Goal: Communication & Community: Participate in discussion

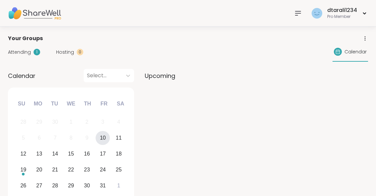
click at [27, 55] on span "Attending" at bounding box center [19, 52] width 23 height 7
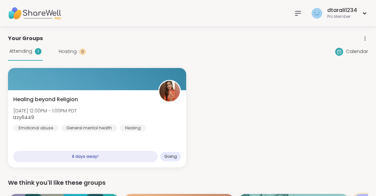
click at [302, 10] on icon at bounding box center [298, 13] width 8 height 8
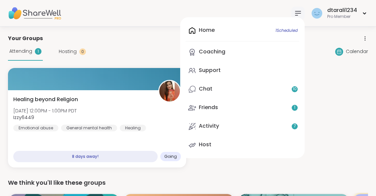
click at [221, 73] on link "Support" at bounding box center [242, 71] width 114 height 16
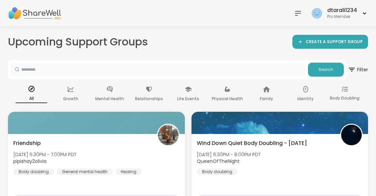
click at [162, 75] on input "text" at bounding box center [158, 69] width 294 height 13
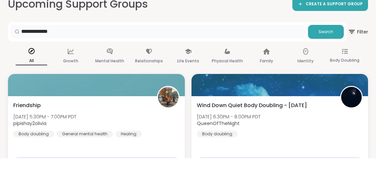
type input "**********"
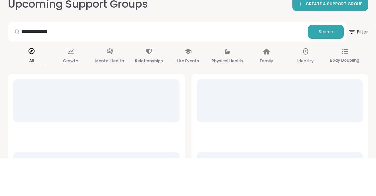
click at [328, 67] on span "Search" at bounding box center [325, 70] width 15 height 6
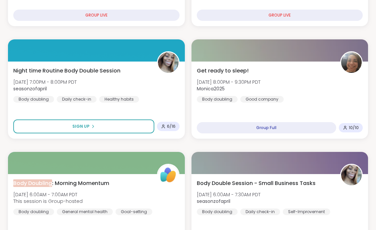
scroll to position [185, 0]
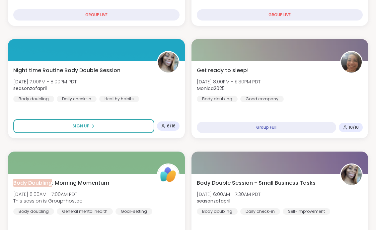
click at [110, 132] on button "Sign Up" at bounding box center [83, 126] width 141 height 14
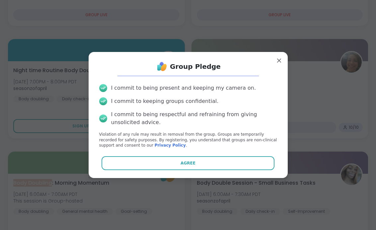
click at [218, 165] on button "Agree" at bounding box center [187, 164] width 173 height 14
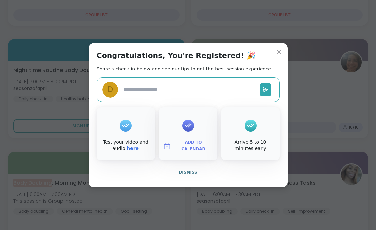
click at [190, 128] on icon at bounding box center [188, 126] width 11 height 10
click at [197, 148] on span "Add to Calendar" at bounding box center [193, 146] width 40 height 13
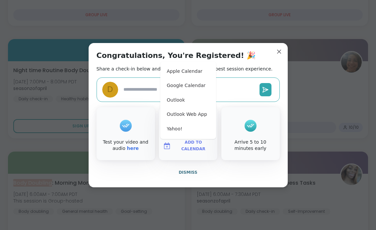
click at [193, 92] on button "Google Calendar" at bounding box center [188, 86] width 50 height 15
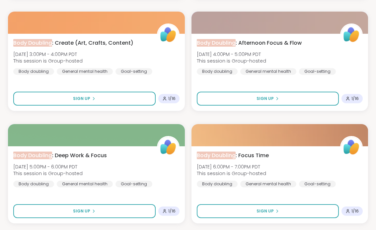
scroll to position [1228, 0]
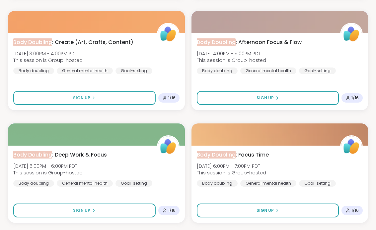
click at [122, 97] on button "Sign Up" at bounding box center [84, 98] width 142 height 14
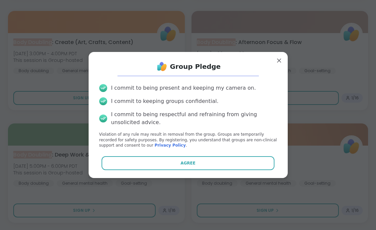
click at [217, 168] on button "Agree" at bounding box center [187, 164] width 173 height 14
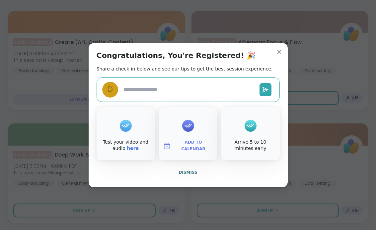
click at [190, 131] on icon at bounding box center [188, 126] width 11 height 10
click at [207, 148] on span "Add to Calendar" at bounding box center [193, 146] width 40 height 13
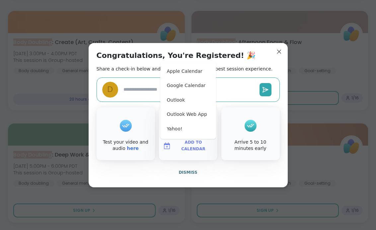
click at [195, 91] on button "Google Calendar" at bounding box center [188, 86] width 50 height 15
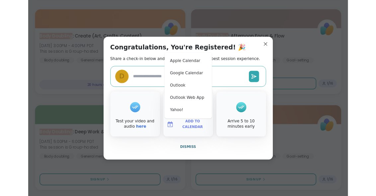
scroll to position [1228, 0]
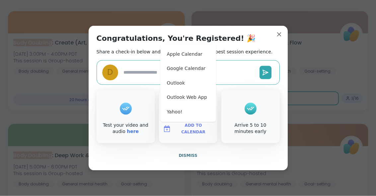
type textarea "*"
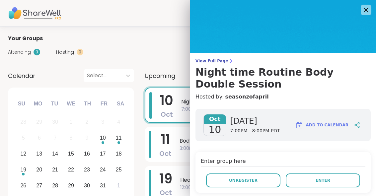
click at [336, 183] on button "Enter" at bounding box center [323, 180] width 74 height 14
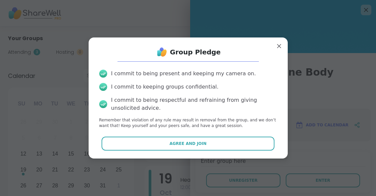
click at [253, 142] on button "Agree and Join" at bounding box center [187, 144] width 173 height 14
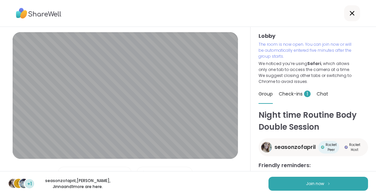
click at [327, 185] on img at bounding box center [329, 184] width 4 height 4
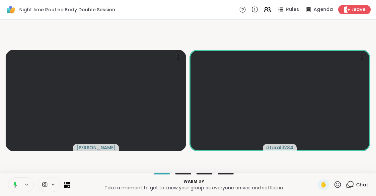
click at [17, 192] on button at bounding box center [14, 185] width 14 height 14
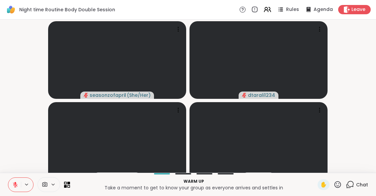
click at [18, 188] on icon at bounding box center [15, 185] width 6 height 6
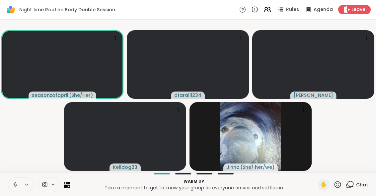
click at [20, 192] on button at bounding box center [14, 185] width 13 height 14
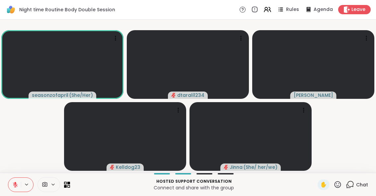
click at [17, 188] on icon at bounding box center [15, 185] width 6 height 6
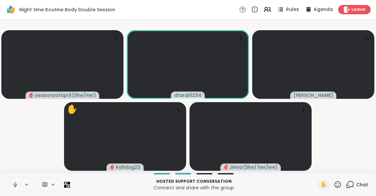
click at [16, 188] on icon at bounding box center [15, 185] width 6 height 6
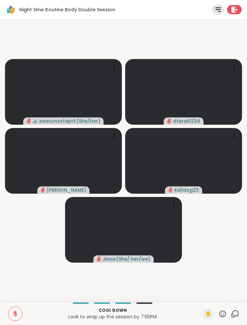
click at [238, 196] on icon at bounding box center [234, 314] width 8 height 8
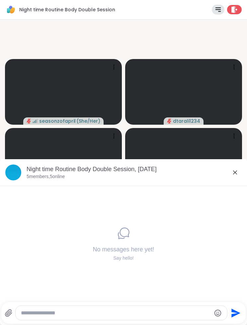
click at [168, 196] on textarea "Type your message" at bounding box center [116, 313] width 190 height 7
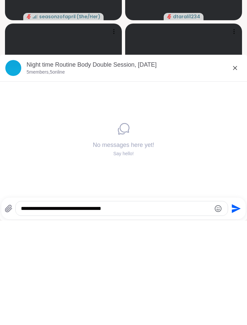
type textarea "**********"
click at [231, 196] on icon "Send" at bounding box center [235, 313] width 11 height 11
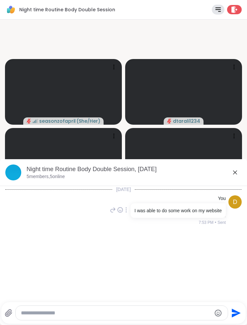
click at [240, 9] on div at bounding box center [234, 9] width 15 height 9
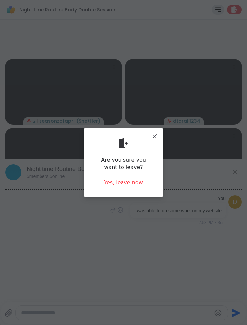
click at [140, 182] on div "Yes, leave now" at bounding box center [123, 182] width 39 height 7
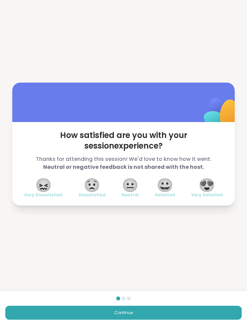
click at [213, 189] on span "😍" at bounding box center [206, 185] width 17 height 12
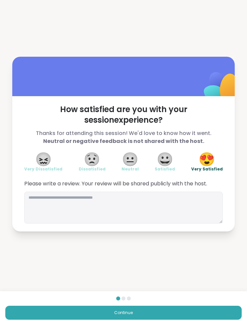
click at [191, 196] on button "Continue" at bounding box center [123, 313] width 236 height 14
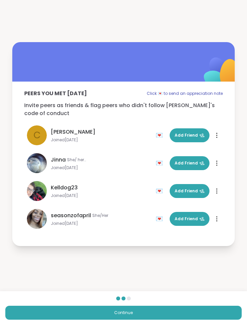
click at [201, 196] on button "Continue" at bounding box center [123, 313] width 236 height 14
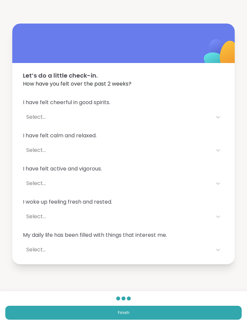
click at [200, 196] on button "Finish" at bounding box center [123, 313] width 236 height 14
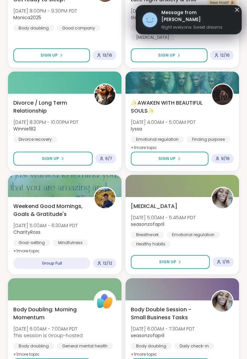
scroll to position [464, 0]
